Goal: Check status: Check status

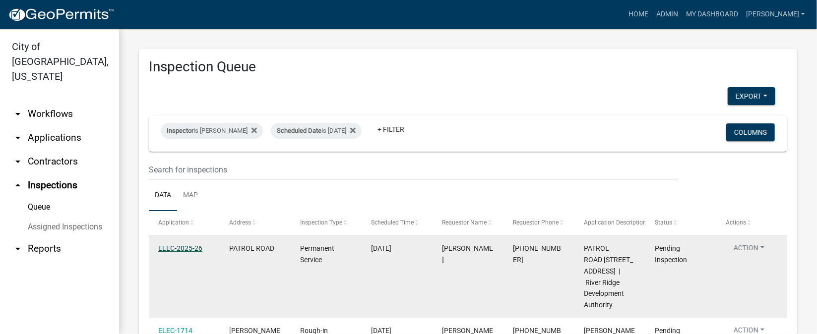
click at [168, 248] on link "ELEC-2025-26" at bounding box center [180, 249] width 44 height 8
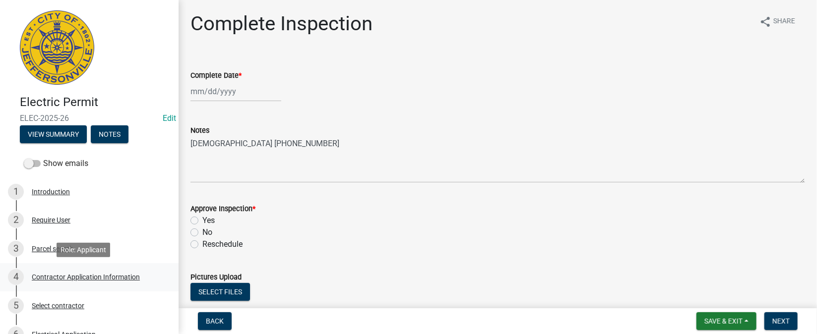
click at [94, 276] on div "Contractor Application Information" at bounding box center [86, 277] width 108 height 7
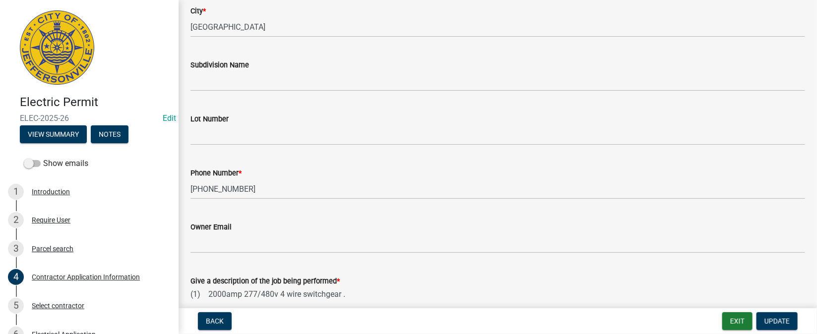
scroll to position [220, 0]
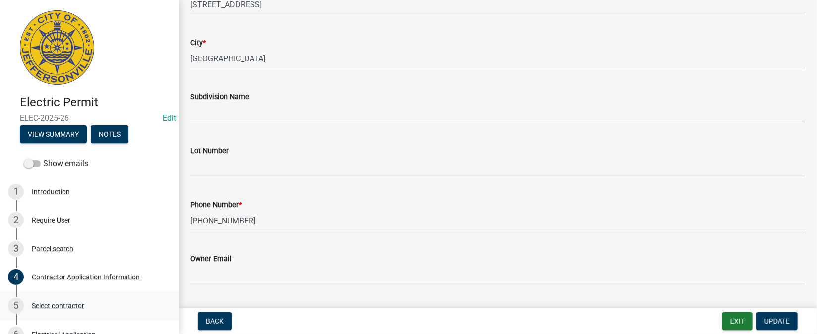
click at [32, 309] on div "Select contractor" at bounding box center [58, 306] width 53 height 7
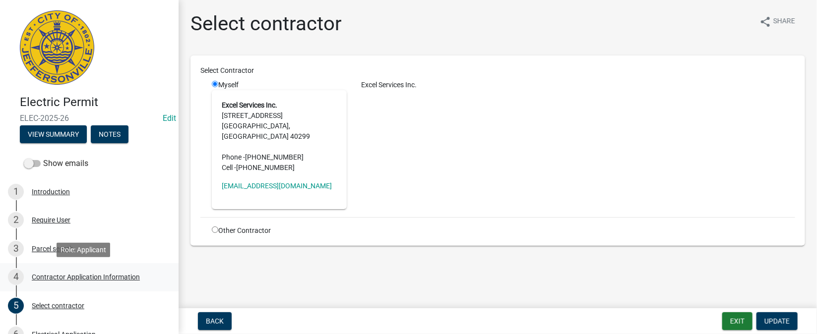
click at [62, 278] on div "Contractor Application Information" at bounding box center [86, 277] width 108 height 7
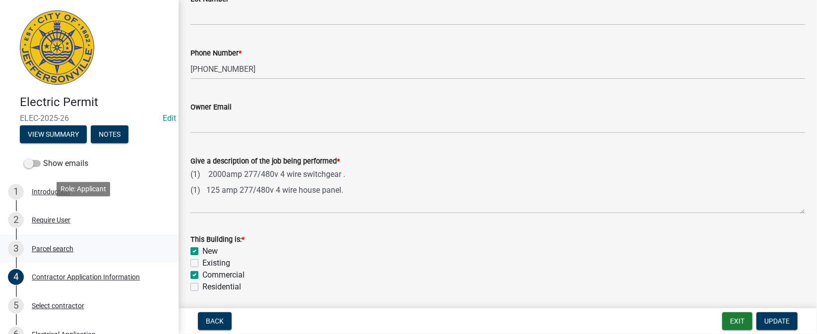
scroll to position [74, 0]
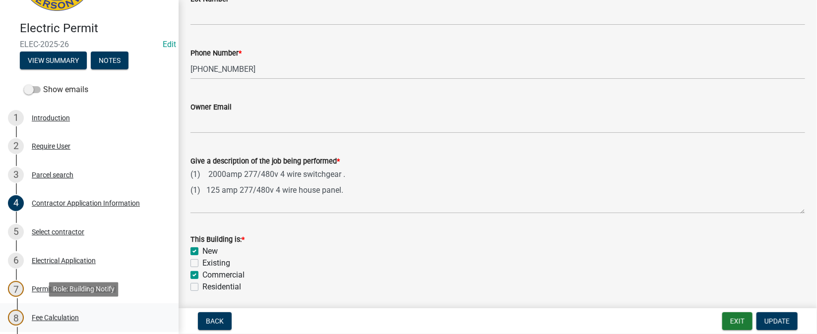
click at [32, 318] on div "Fee Calculation" at bounding box center [55, 318] width 47 height 7
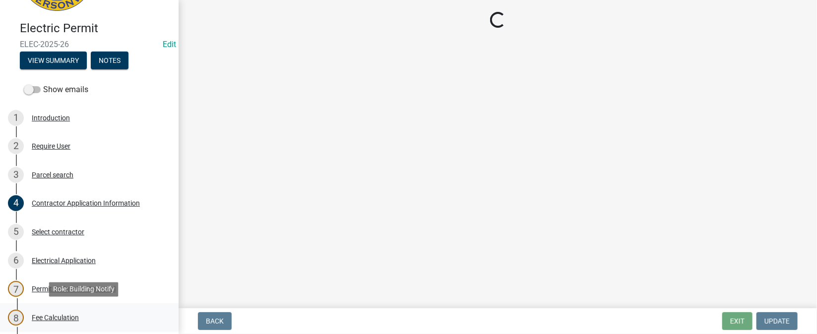
scroll to position [0, 0]
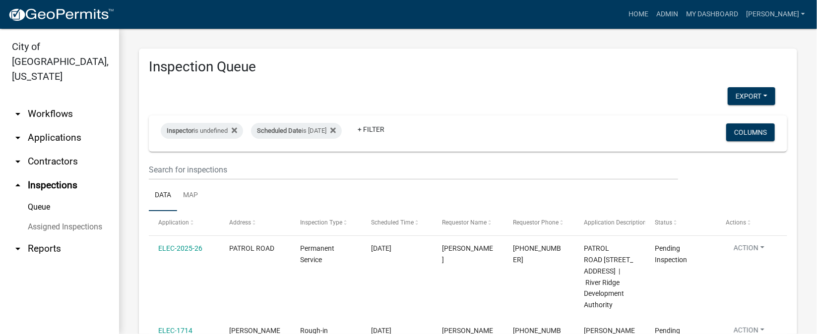
scroll to position [74, 0]
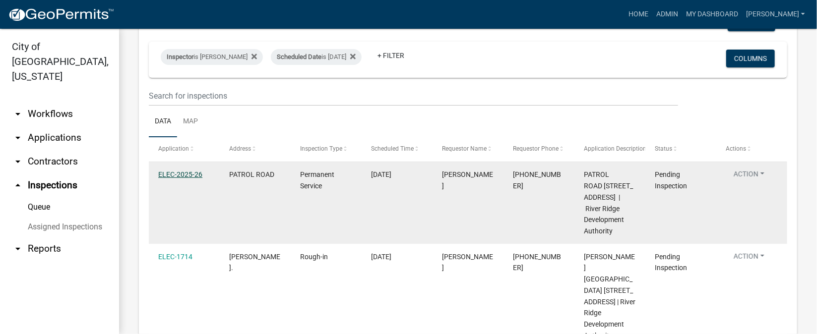
click at [171, 176] on link "ELEC-2025-26" at bounding box center [180, 175] width 44 height 8
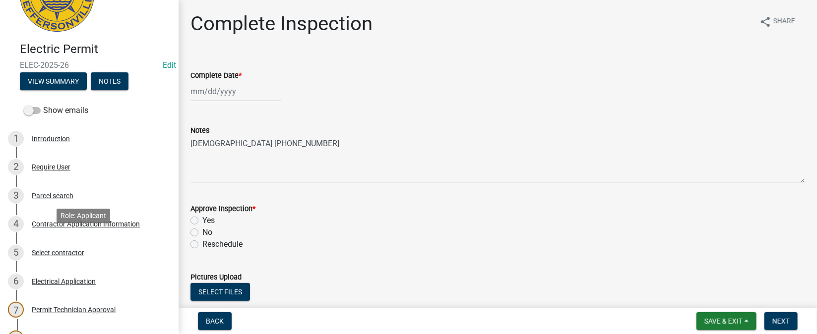
scroll to position [74, 0]
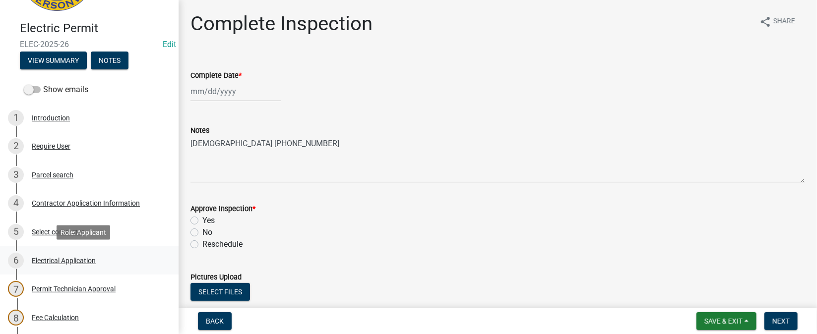
click at [65, 262] on div "Electrical Application" at bounding box center [64, 261] width 64 height 7
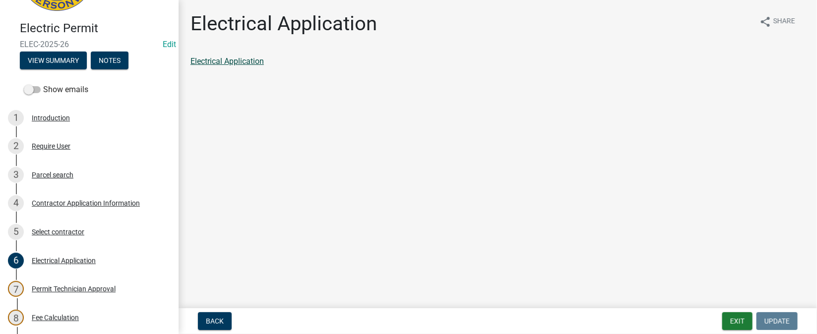
click at [233, 63] on link "Electrical Application" at bounding box center [227, 61] width 73 height 9
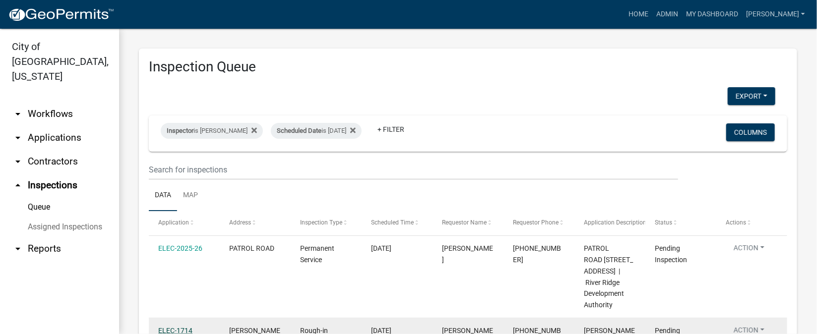
scroll to position [74, 0]
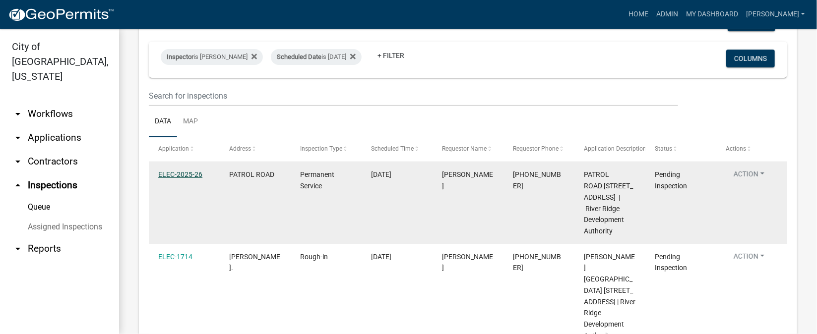
click at [192, 174] on link "ELEC-2025-26" at bounding box center [180, 175] width 44 height 8
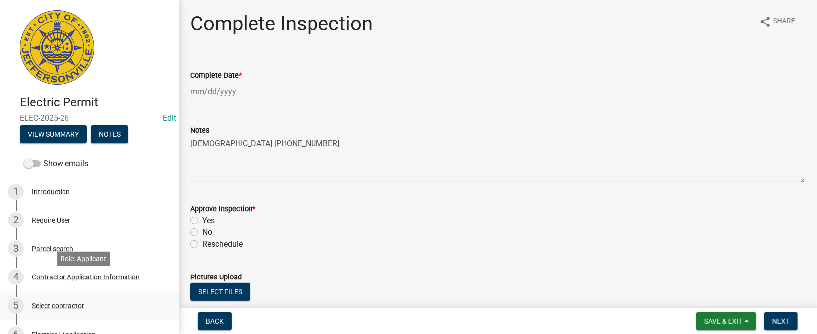
scroll to position [74, 0]
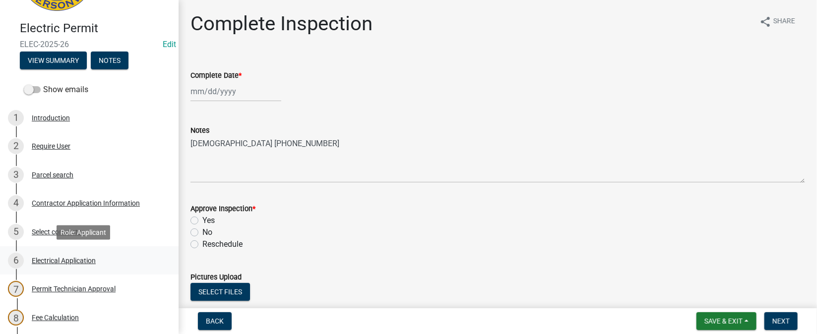
click at [80, 261] on div "Electrical Application" at bounding box center [64, 261] width 64 height 7
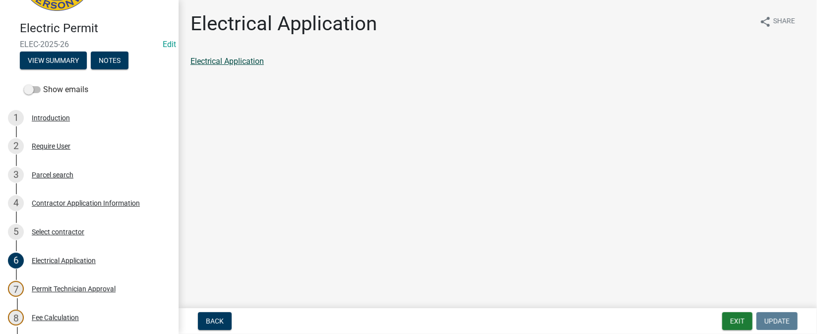
click at [246, 64] on link "Electrical Application" at bounding box center [227, 61] width 73 height 9
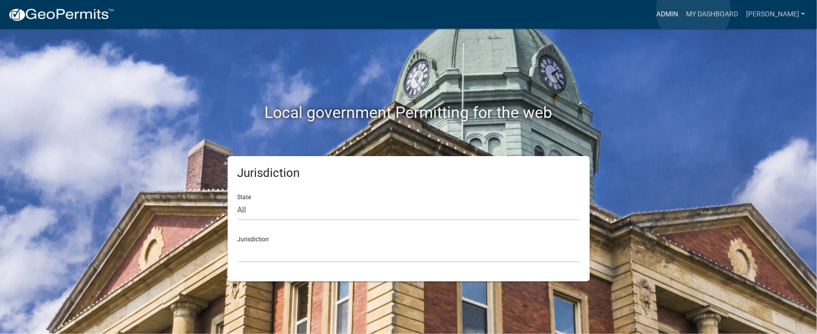
click at [682, 10] on link "Admin" at bounding box center [668, 14] width 30 height 19
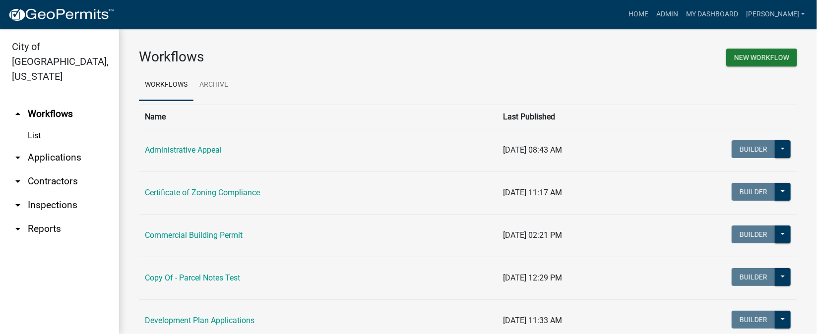
click at [63, 194] on link "arrow_drop_down Inspections" at bounding box center [59, 206] width 119 height 24
